Goal: Transaction & Acquisition: Purchase product/service

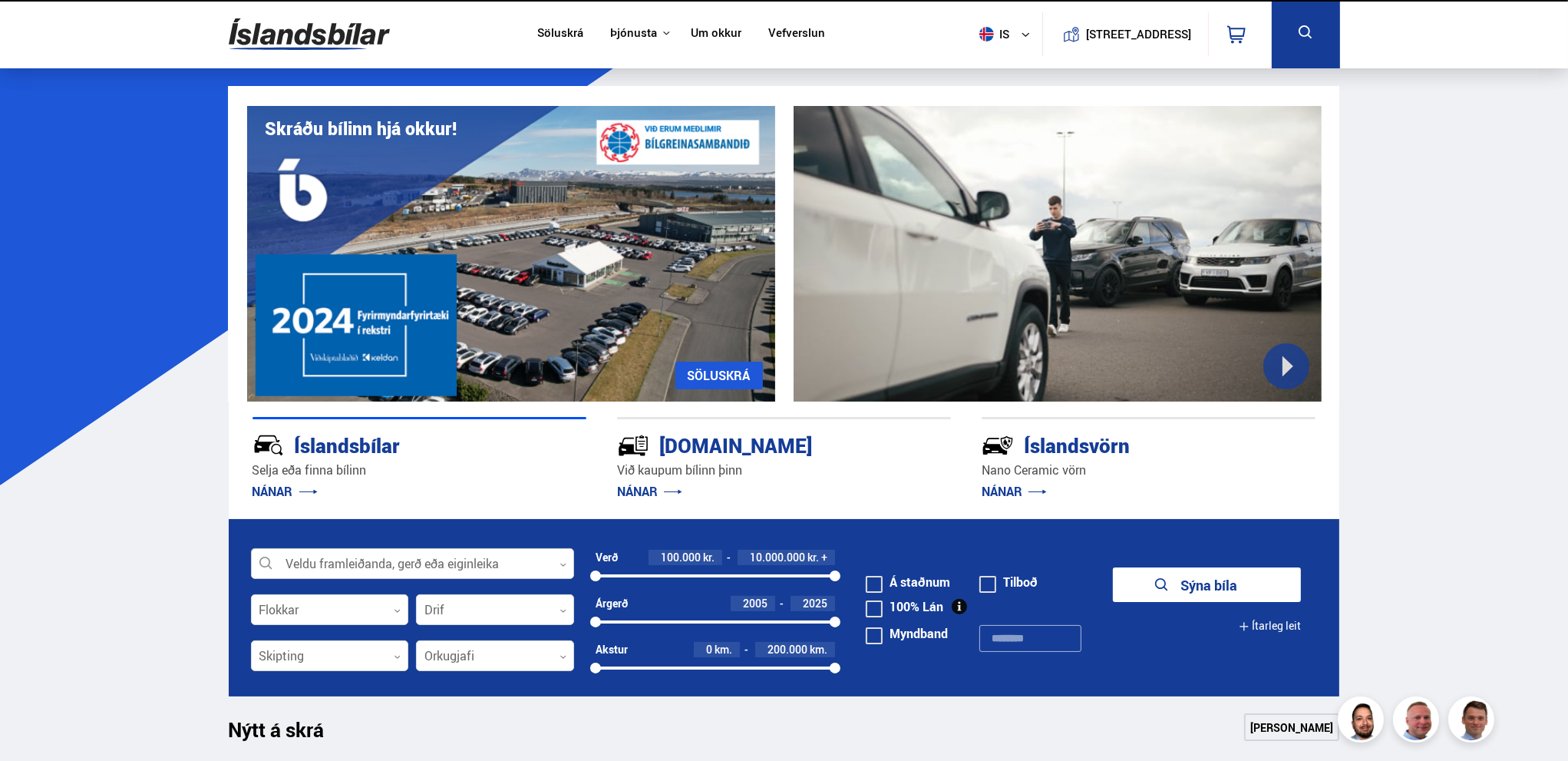
drag, startPoint x: 477, startPoint y: 548, endPoint x: 468, endPoint y: 565, distance: 19.2
click at [476, 551] on div "Veldu framleiðanda, gerð eða eiginleika 0" at bounding box center [412, 563] width 323 height 31
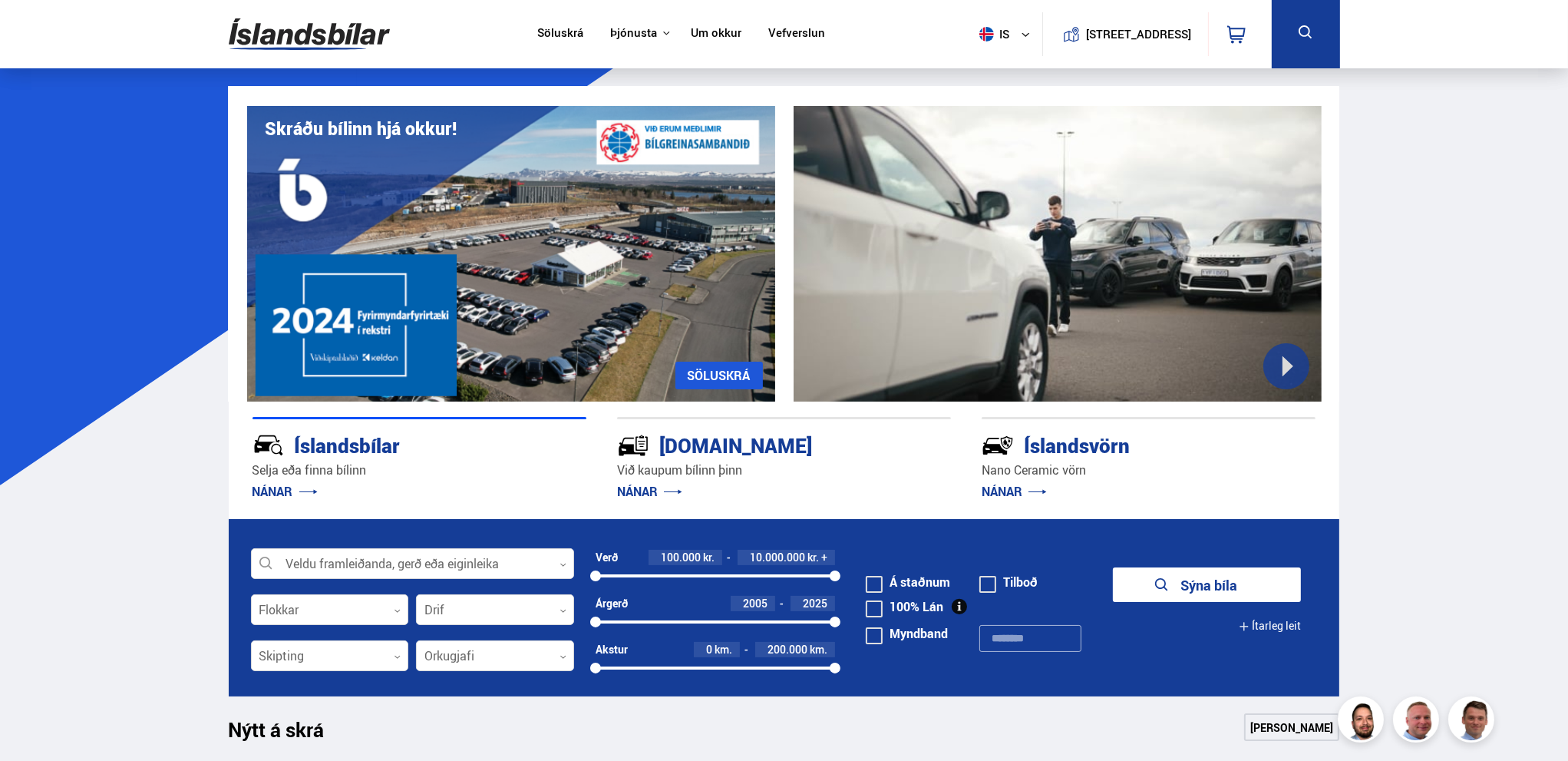
click at [454, 584] on form "Veldu framleiðanda, gerð eða eiginleika 0 Flokkar 0 Drif 0 Verð 100.000 kr. 10.…" at bounding box center [784, 607] width 1111 height 177
click at [475, 573] on div at bounding box center [412, 564] width 323 height 31
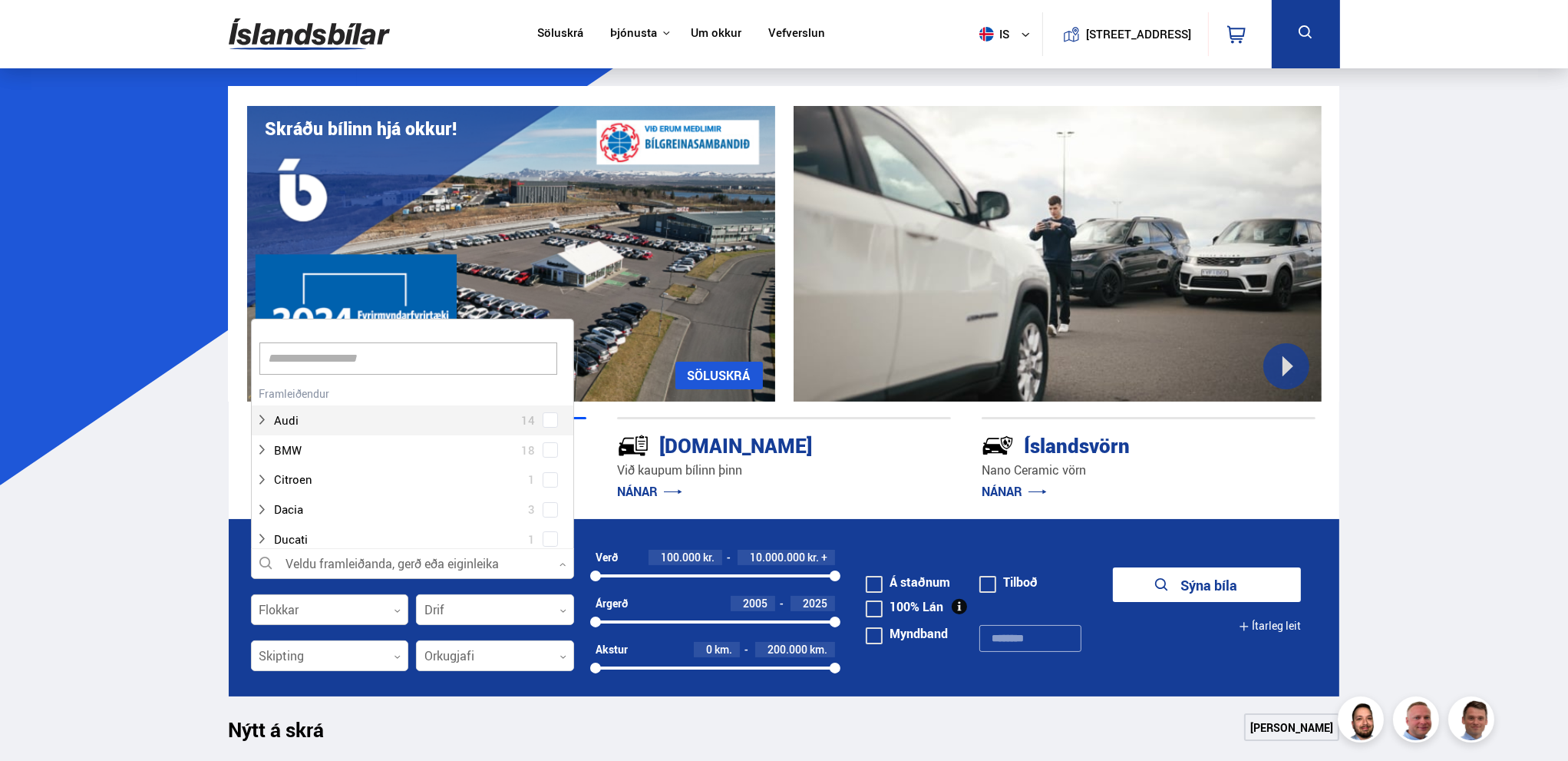
scroll to position [229, 318]
click at [372, 598] on div at bounding box center [330, 610] width 158 height 31
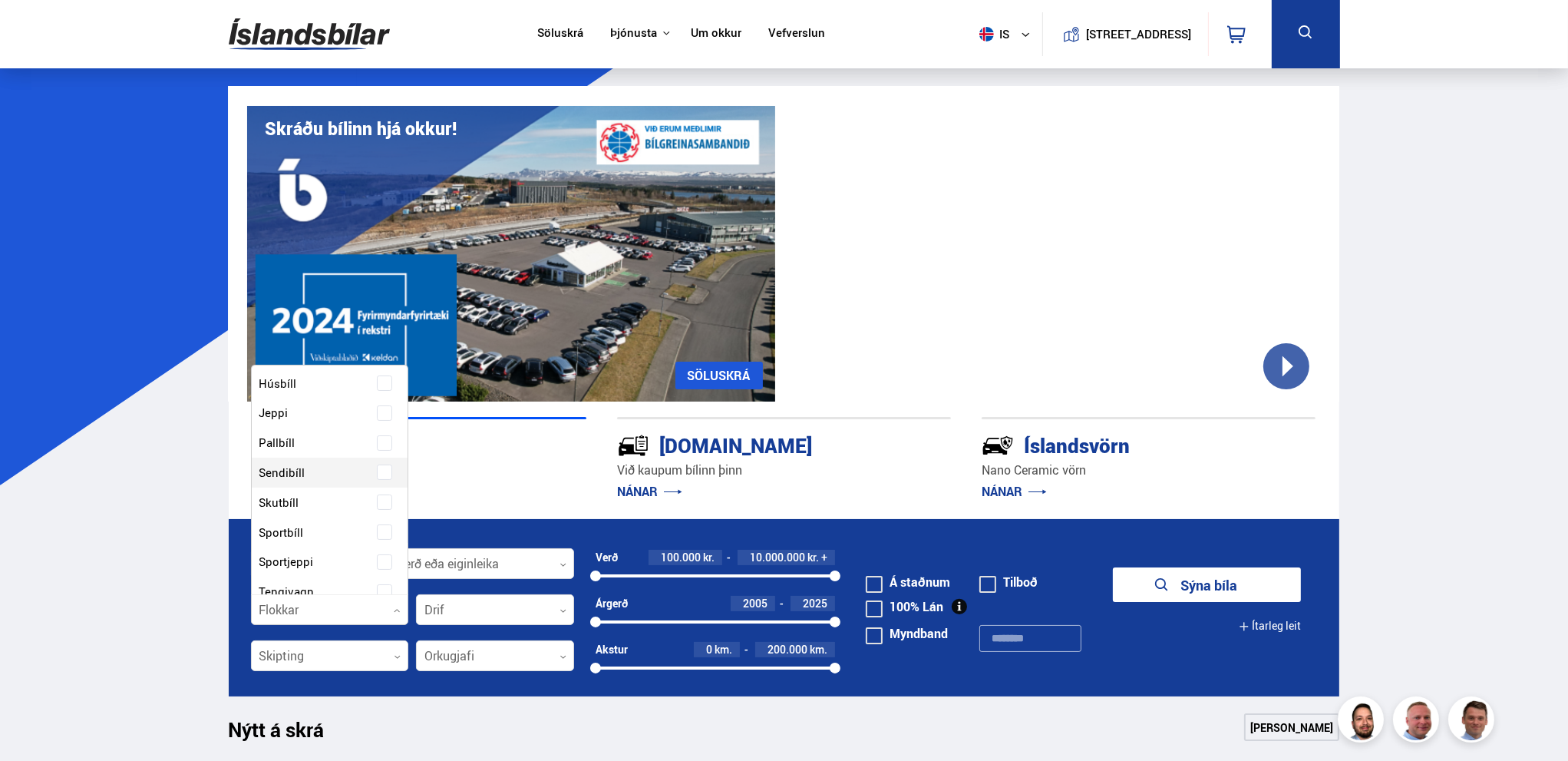
scroll to position [307, 0]
click at [382, 374] on div "Buggy Fjórhjól Fjölnotabíll Fólksbíll Hjól Hjólhýsi Húsbíll Jeppi Pallbíll Send…" at bounding box center [330, 353] width 156 height 559
click at [1210, 582] on button "Sýna 22 bíla" at bounding box center [1207, 584] width 188 height 34
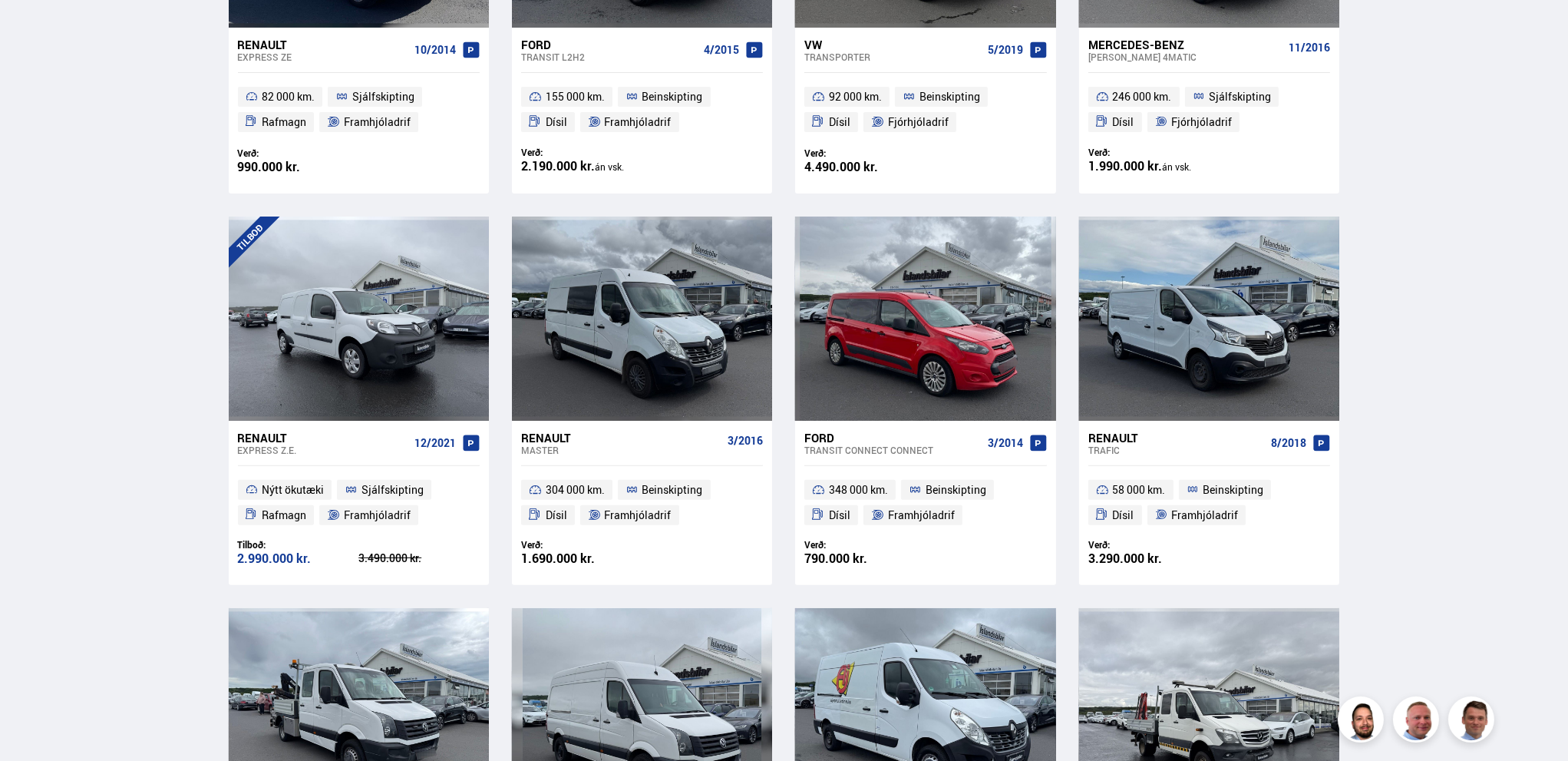
scroll to position [408, 0]
